Goal: Information Seeking & Learning: Learn about a topic

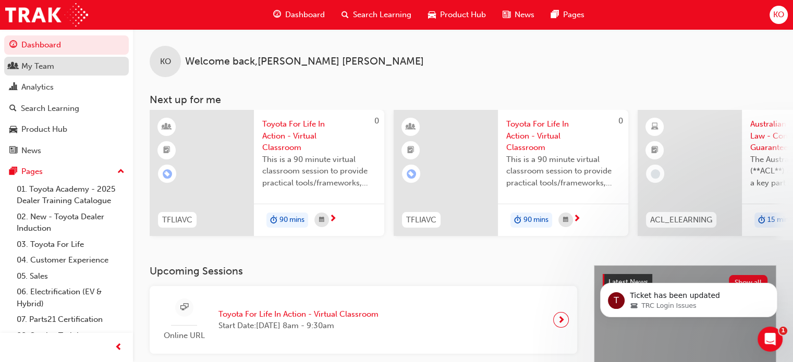
click at [77, 64] on div "My Team" at bounding box center [66, 66] width 114 height 13
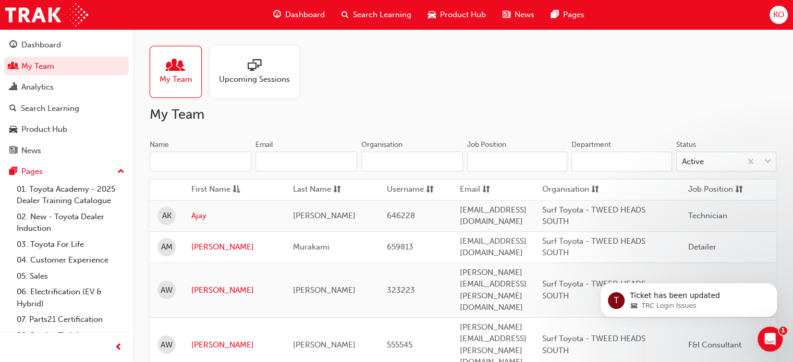
click at [251, 85] on div "Upcoming Sessions" at bounding box center [254, 72] width 89 height 52
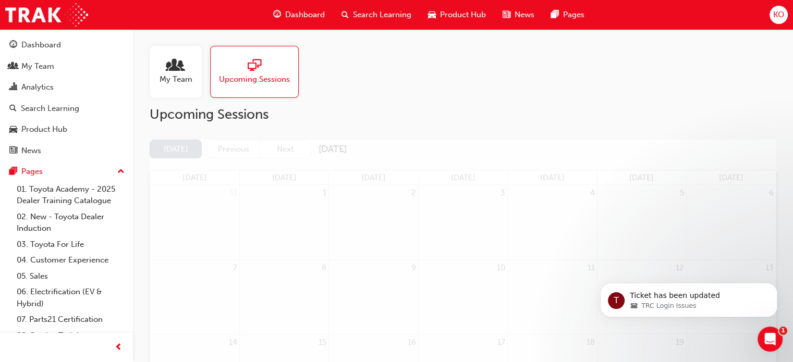
scroll to position [129, 0]
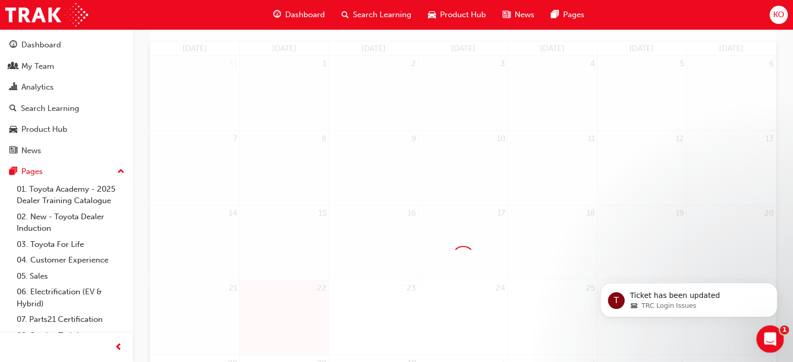
click at [765, 340] on icon "Open Intercom Messenger" at bounding box center [768, 338] width 17 height 17
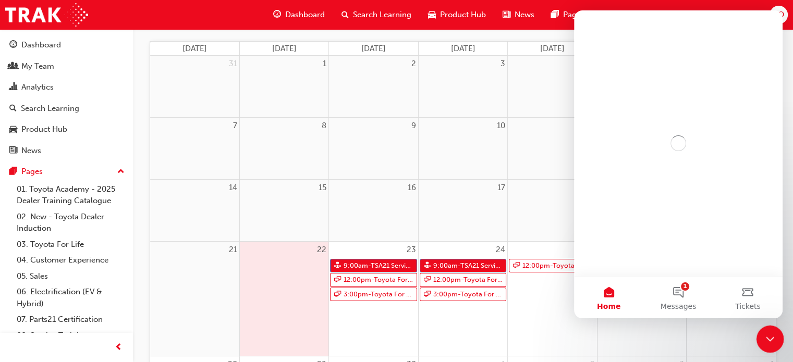
scroll to position [0, 0]
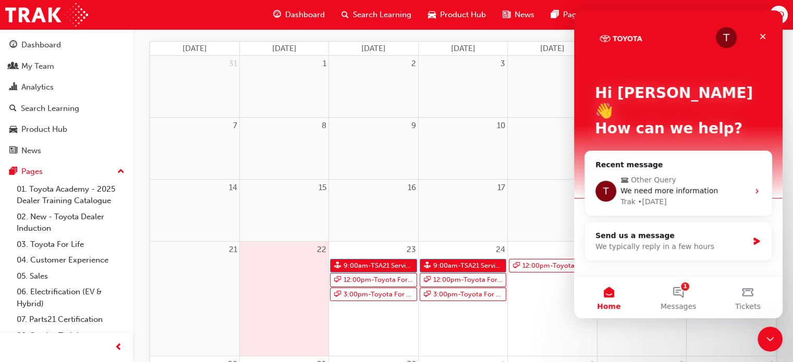
click at [483, 344] on div "24 9:00am - TSA21 Service Advisor Course ( face to face) 12:00pm - Toyota For L…" at bounding box center [463, 299] width 89 height 114
click at [385, 266] on link "9:00am - TSA21 Service Advisor Course ( face to face)" at bounding box center [373, 266] width 87 height 14
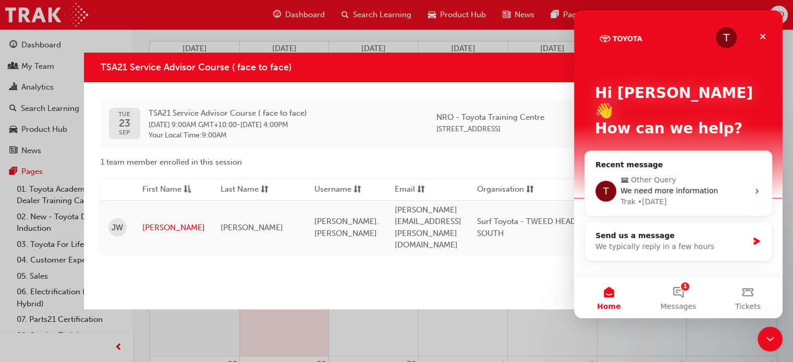
click at [385, 272] on div "Close" at bounding box center [397, 291] width 626 height 38
click at [768, 34] on div "Close" at bounding box center [763, 36] width 19 height 19
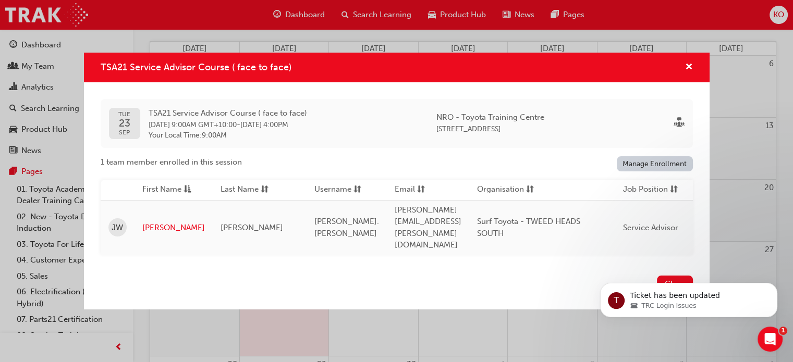
click at [426, 334] on div "TSA21 Service Advisor Course ( face to face) [DATE] TSA21 Service Advisor Cours…" at bounding box center [396, 181] width 793 height 362
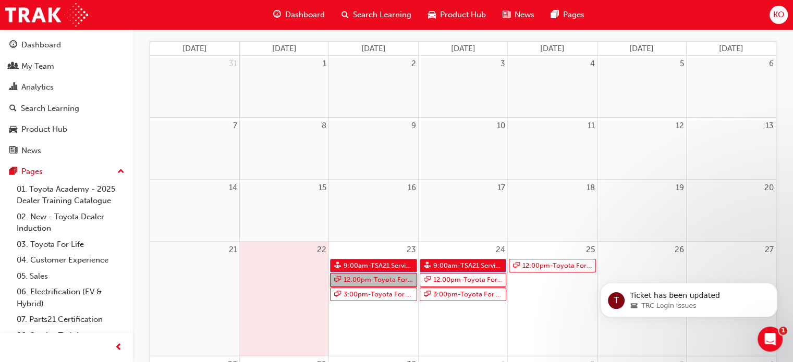
click at [391, 281] on link "12:00pm - Toyota For Life In Action - Virtual Classroom" at bounding box center [373, 280] width 87 height 14
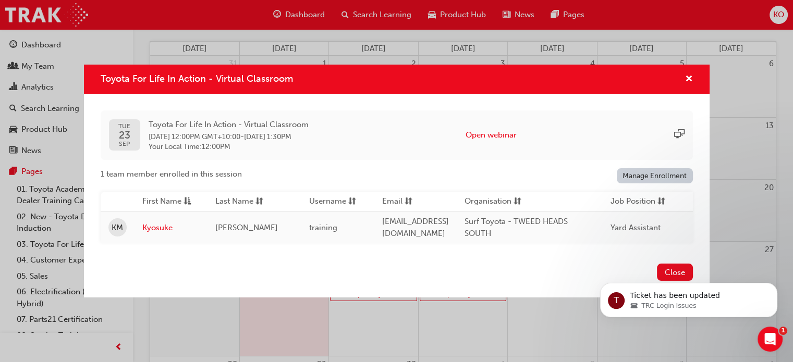
click at [392, 326] on div "Toyota For Life In Action - Virtual Classroom [DATE] Toyota For Life In Action …" at bounding box center [396, 181] width 793 height 362
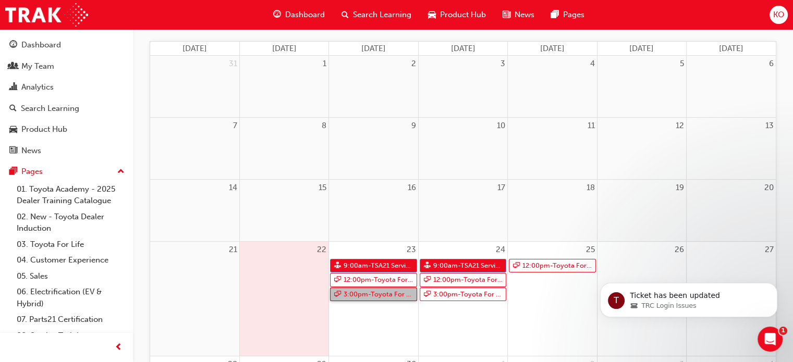
click at [390, 294] on link "3:00pm - Toyota For Life In Action - Virtual Classroom" at bounding box center [373, 295] width 87 height 14
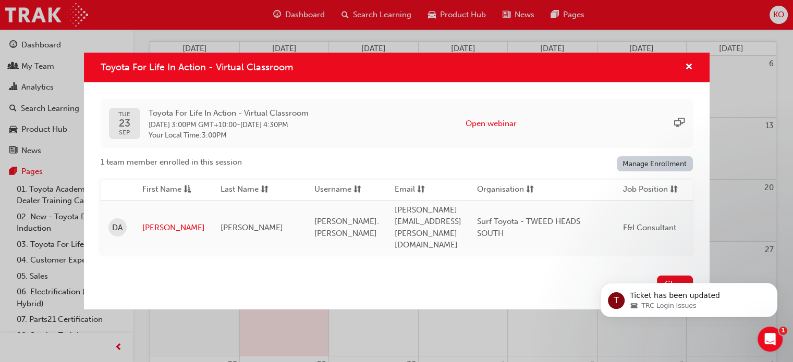
click at [390, 329] on div "Toyota For Life In Action - Virtual Classroom [DATE] Toyota For Life In Action …" at bounding box center [396, 181] width 793 height 362
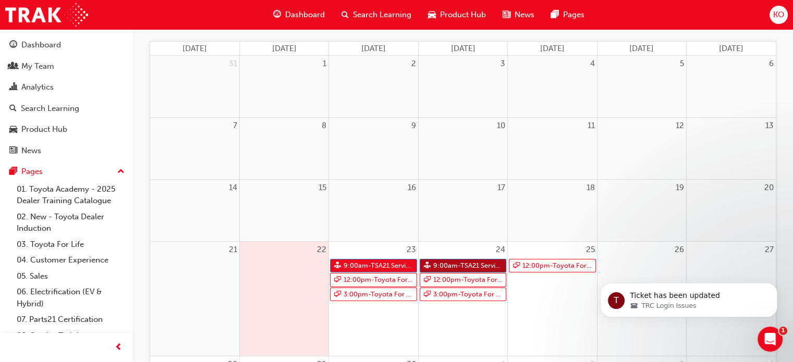
click at [455, 264] on link "9:00am - TSA21 Service Advisor Course ( face to face)" at bounding box center [463, 266] width 87 height 14
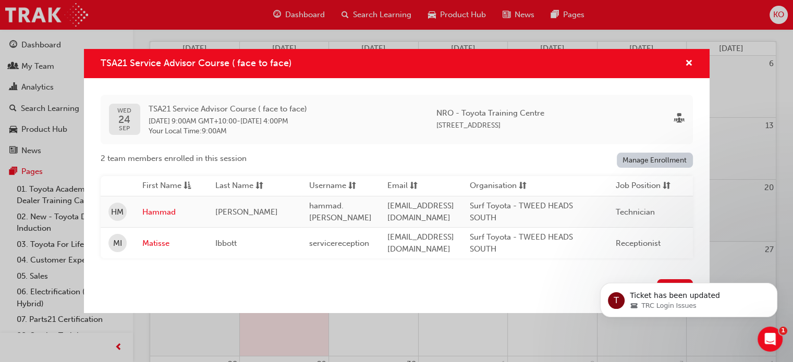
click at [647, 155] on link "Manage Enrollment" at bounding box center [655, 160] width 76 height 15
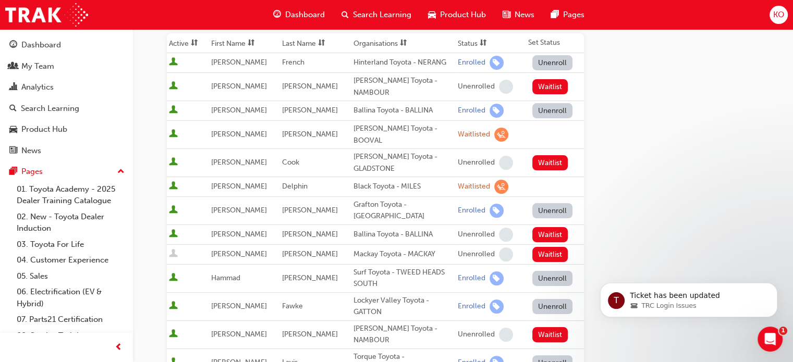
scroll to position [434, 0]
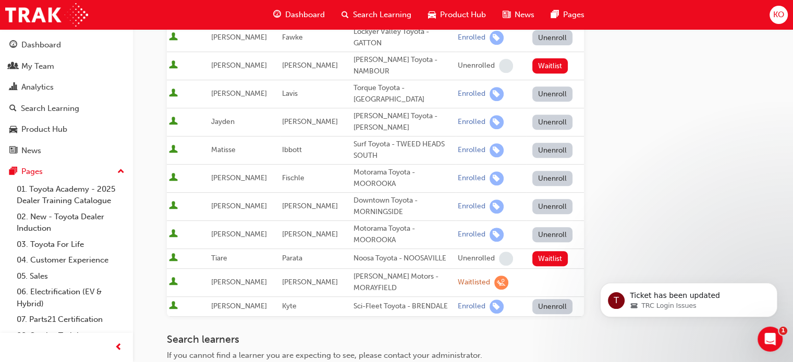
click at [585, 139] on div "Go to session detail page Manage enrollment for TSA21 Service Advisor Course ( …" at bounding box center [463, 41] width 592 height 892
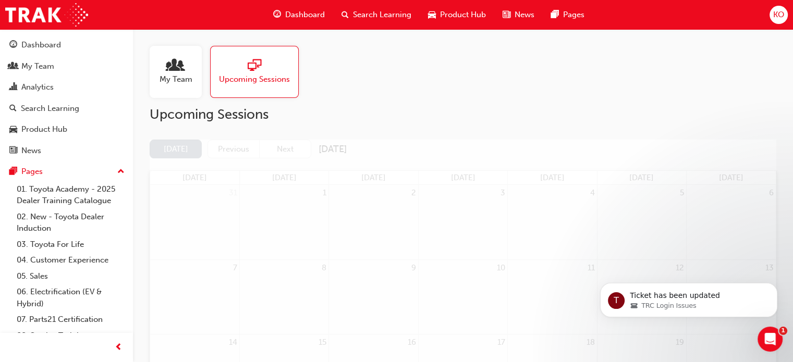
scroll to position [129, 0]
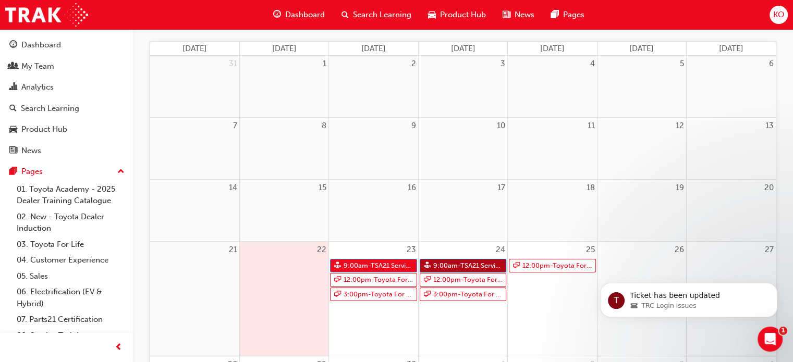
click at [465, 264] on link "9:00am - TSA21 Service Advisor Course ( face to face)" at bounding box center [463, 266] width 87 height 14
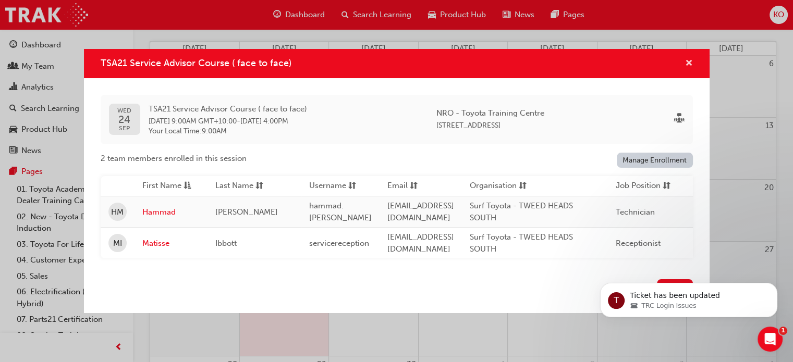
click at [689, 59] on span "cross-icon" at bounding box center [689, 63] width 8 height 9
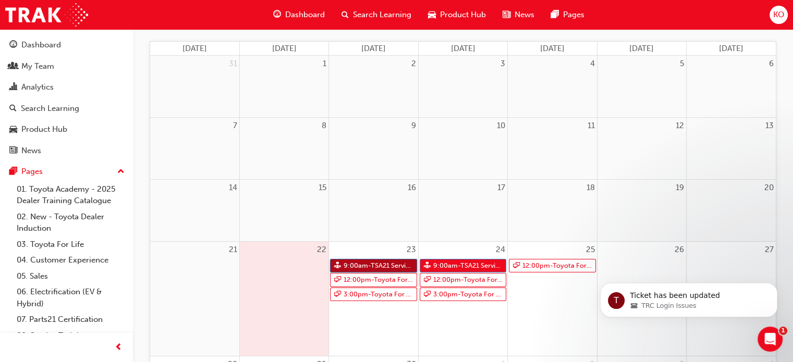
click at [384, 262] on link "9:00am - TSA21 Service Advisor Course ( face to face)" at bounding box center [373, 266] width 87 height 14
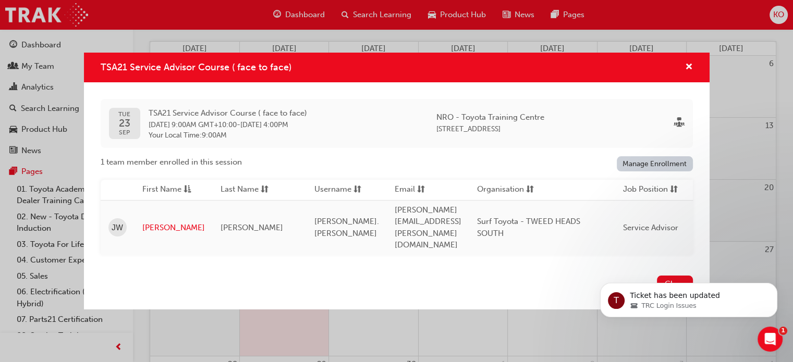
click at [632, 170] on link "Manage Enrollment" at bounding box center [655, 163] width 76 height 15
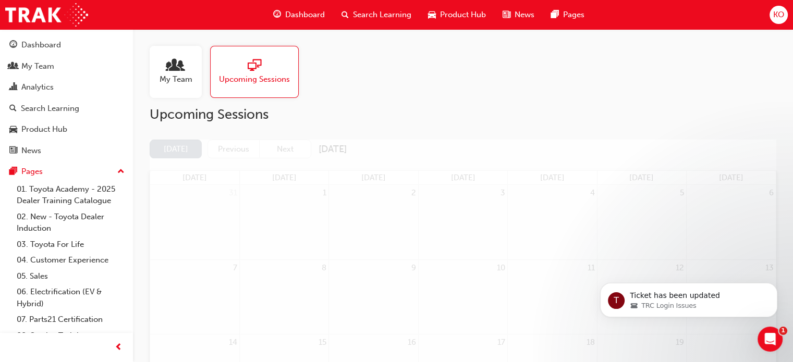
scroll to position [129, 0]
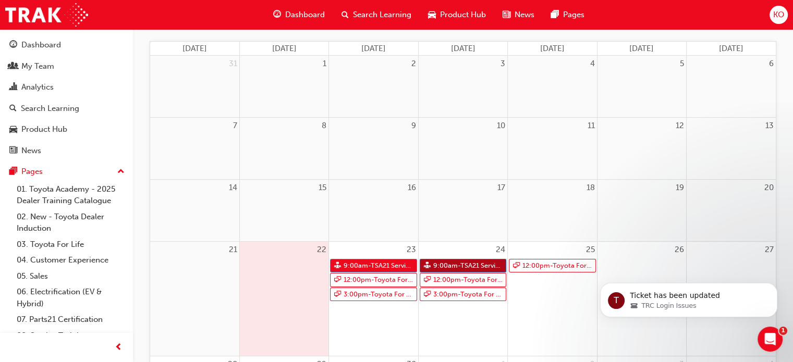
click at [447, 263] on link "9:00am - TSA21 Service Advisor Course ( face to face)" at bounding box center [463, 266] width 87 height 14
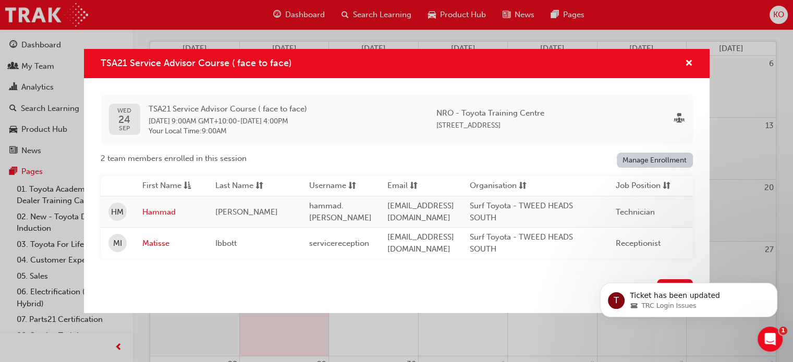
click at [108, 62] on span "TSA21 Service Advisor Course ( face to face)" at bounding box center [196, 62] width 191 height 11
copy span "TSA21"
click at [402, 17] on div "TSA21 Service Advisor Course ( face to face) [DATE] TSA21 Service Advisor Cours…" at bounding box center [396, 181] width 793 height 362
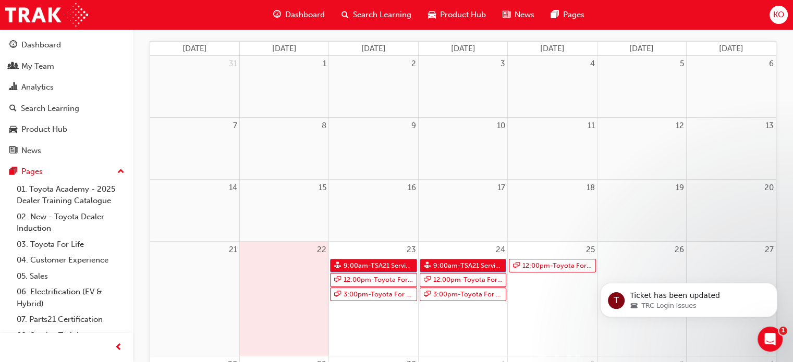
click at [402, 17] on span "Search Learning" at bounding box center [382, 15] width 58 height 12
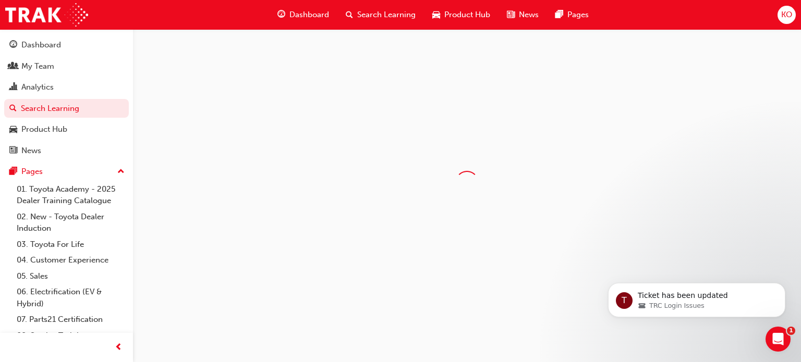
click at [402, 17] on span "Search Learning" at bounding box center [386, 15] width 58 height 12
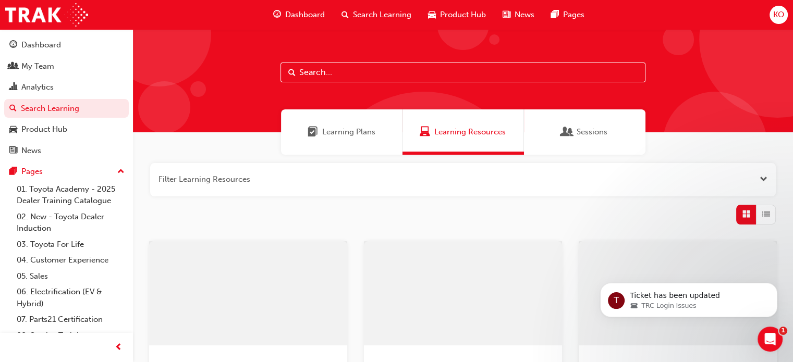
click at [379, 75] on input "text" at bounding box center [463, 73] width 365 height 20
paste input "TSA21"
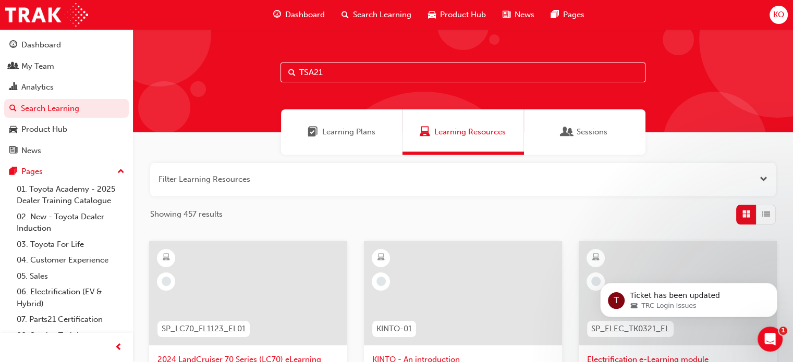
type input "TSA21"
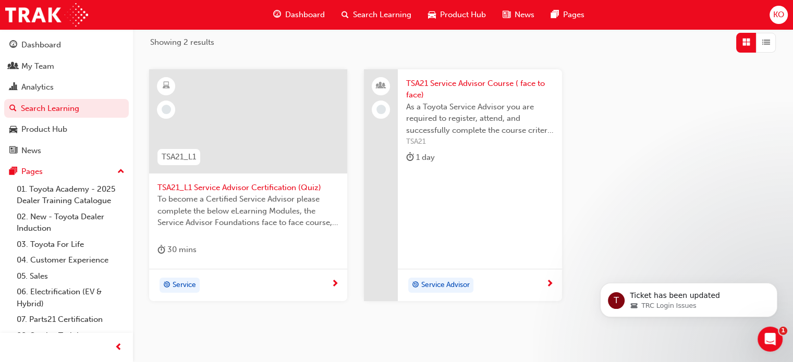
scroll to position [173, 0]
click at [303, 188] on span "TSA21_L1 Service Advisor Certification (Quiz)" at bounding box center [249, 187] width 182 height 12
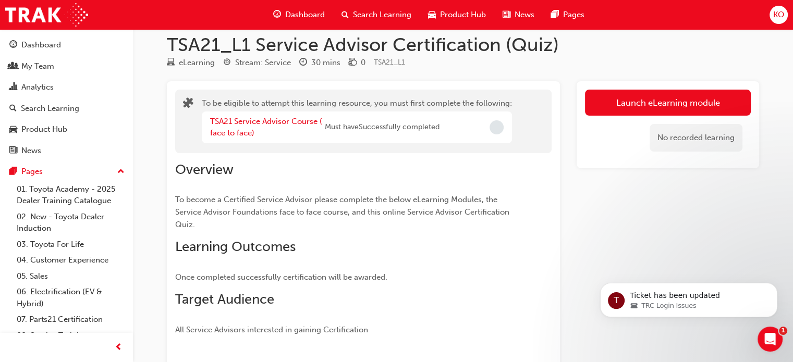
scroll to position [13, 0]
click at [283, 120] on link "TSA21 Service Advisor Course ( face to face)" at bounding box center [266, 127] width 112 height 21
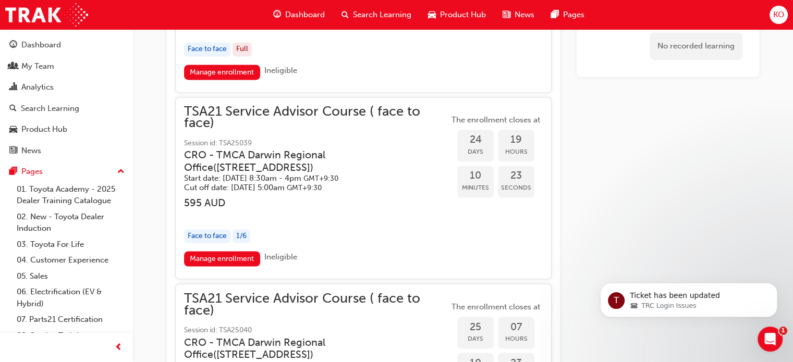
scroll to position [1709, 0]
